Goal: Navigation & Orientation: Understand site structure

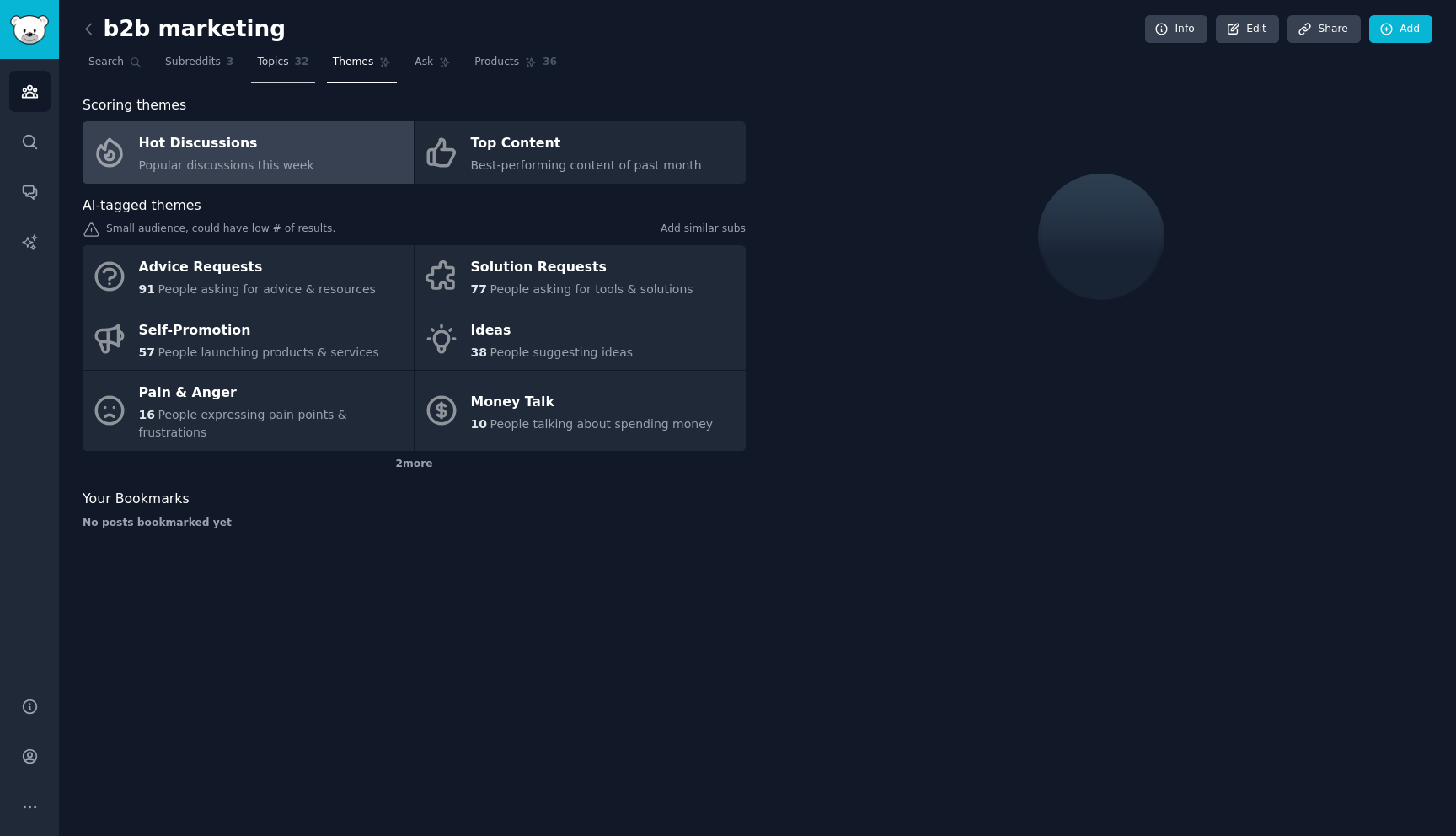
click at [259, 69] on span "Topics" at bounding box center [273, 62] width 31 height 16
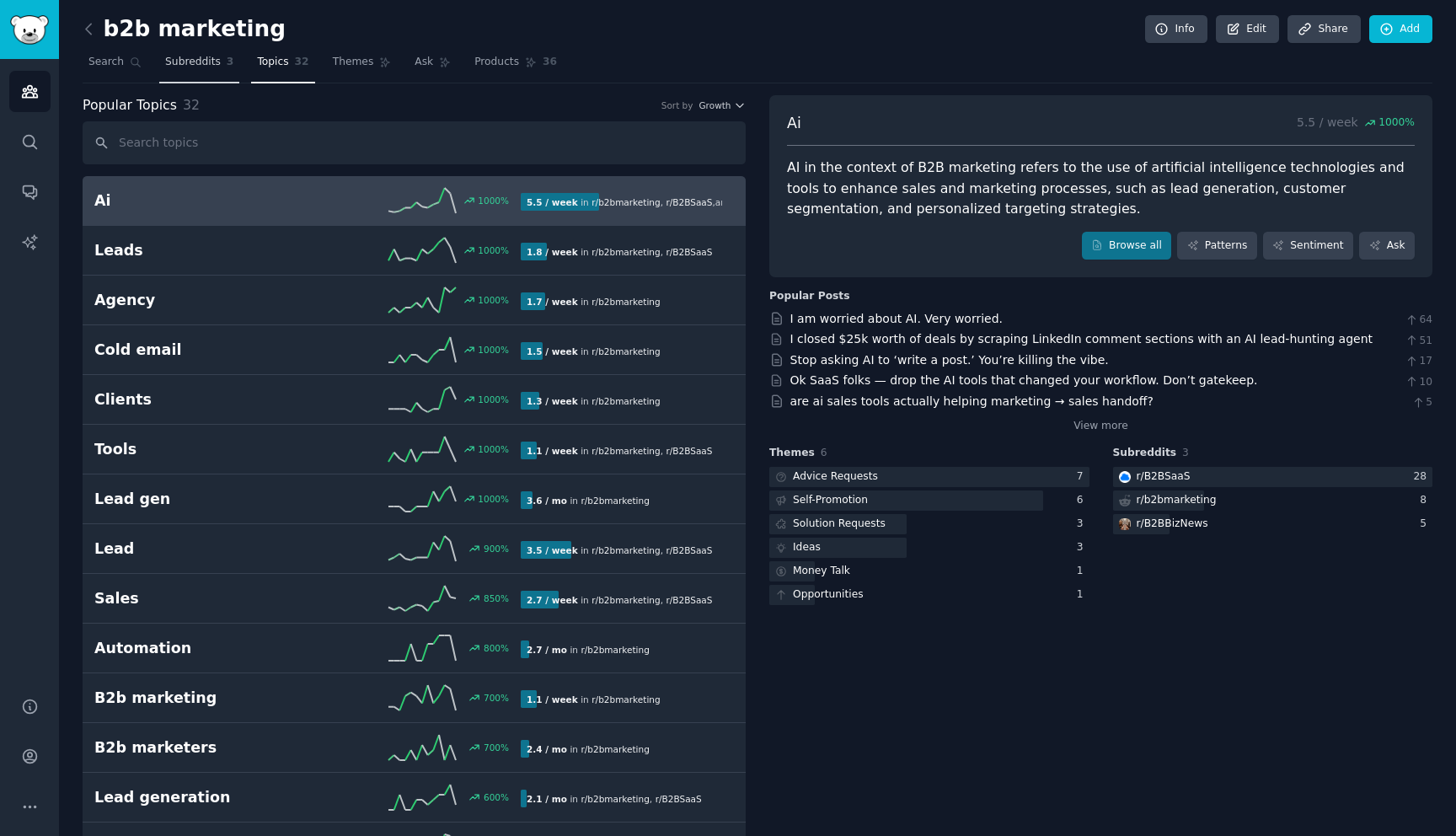
click at [183, 62] on span "Subreddits" at bounding box center [192, 62] width 56 height 16
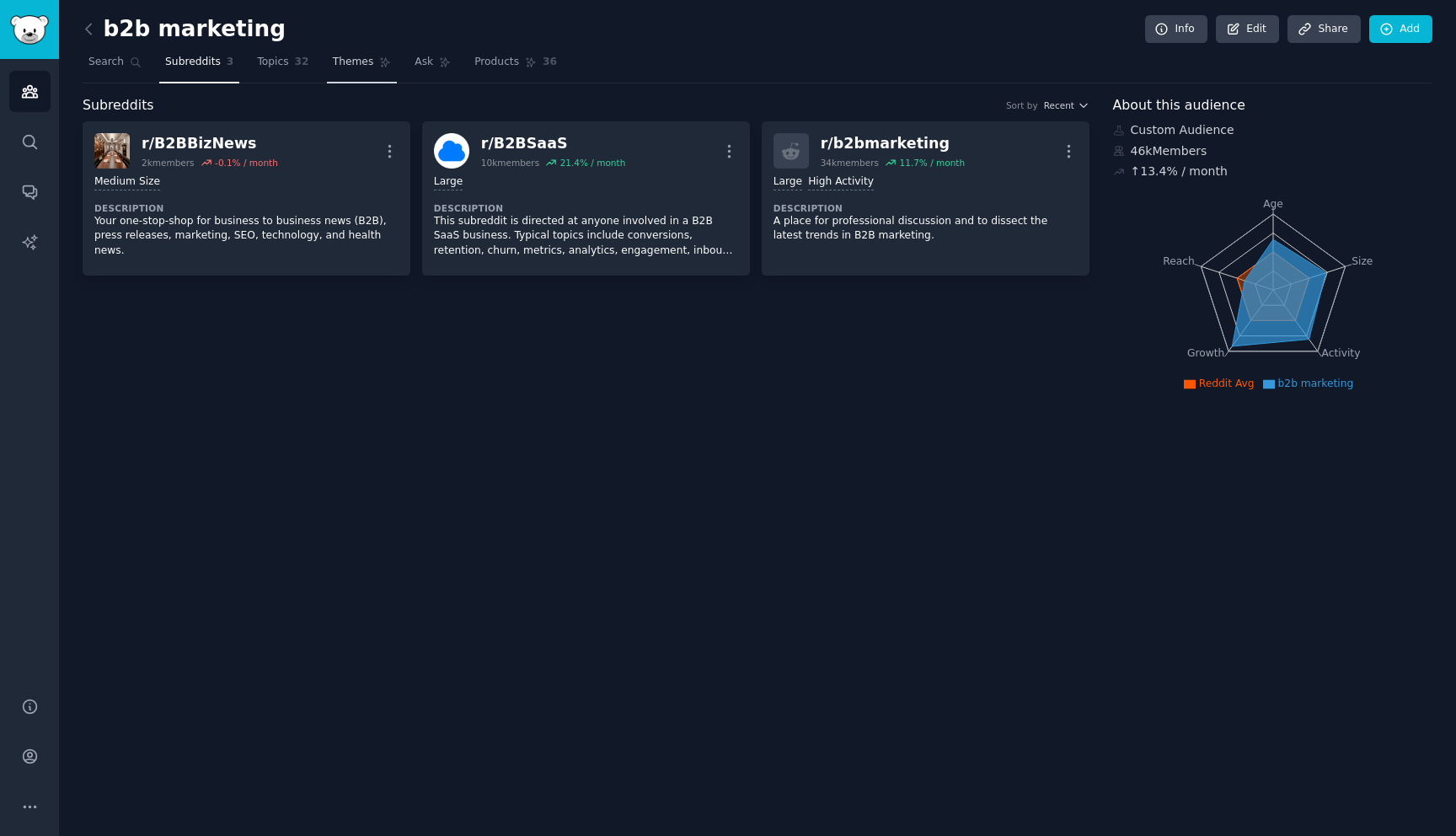
click at [359, 71] on link "Themes" at bounding box center [361, 66] width 70 height 35
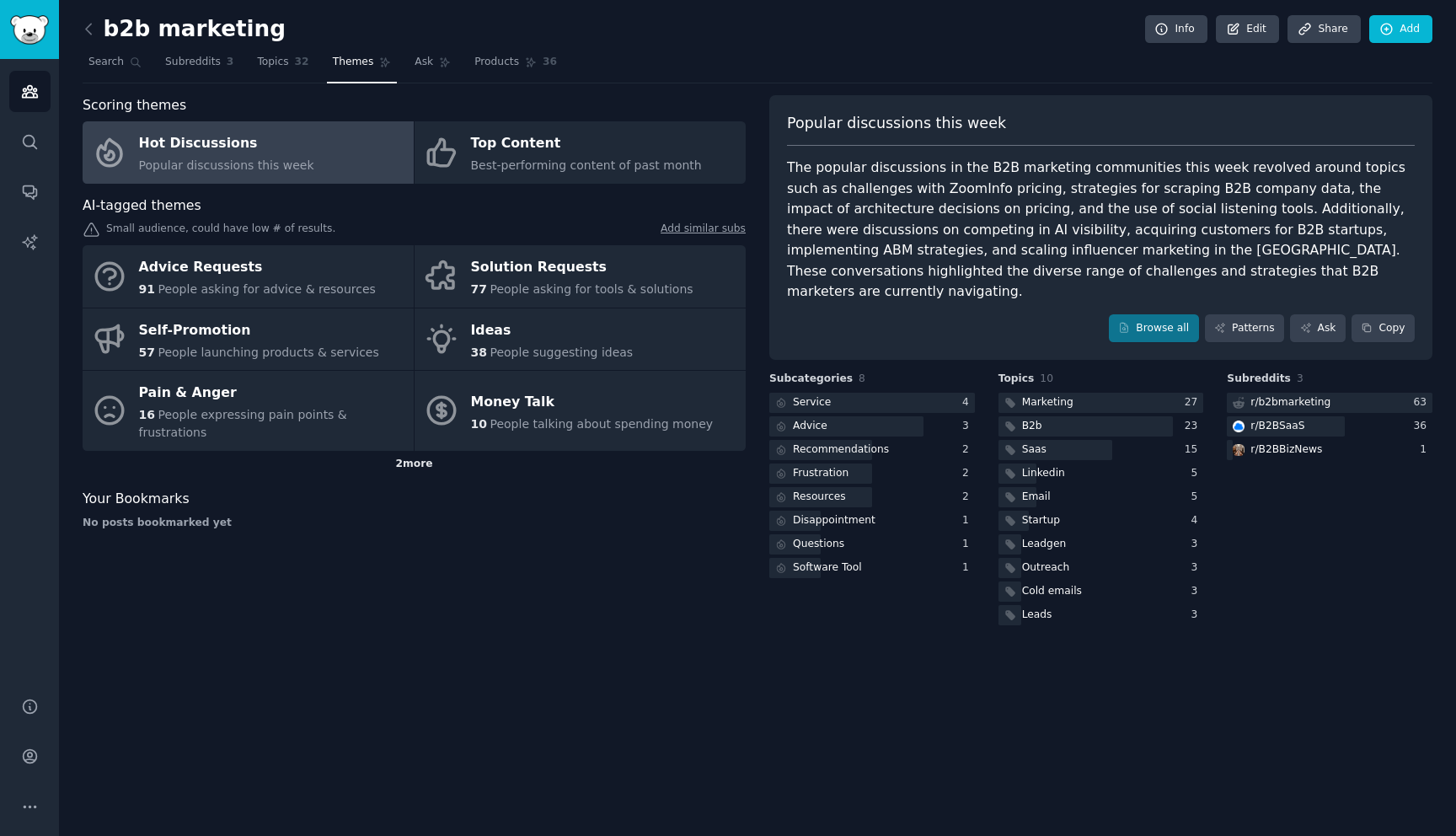
click at [423, 453] on div "2 more" at bounding box center [414, 464] width 663 height 27
